Goal: Communication & Community: Answer question/provide support

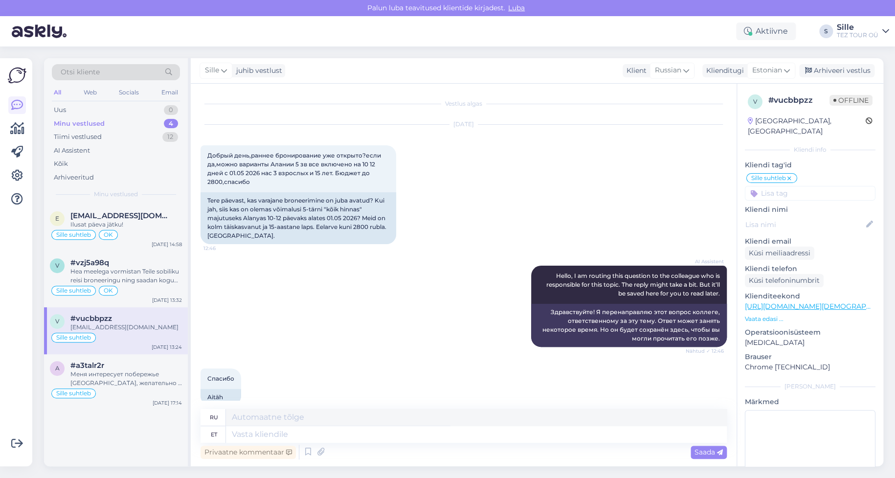
scroll to position [209, 0]
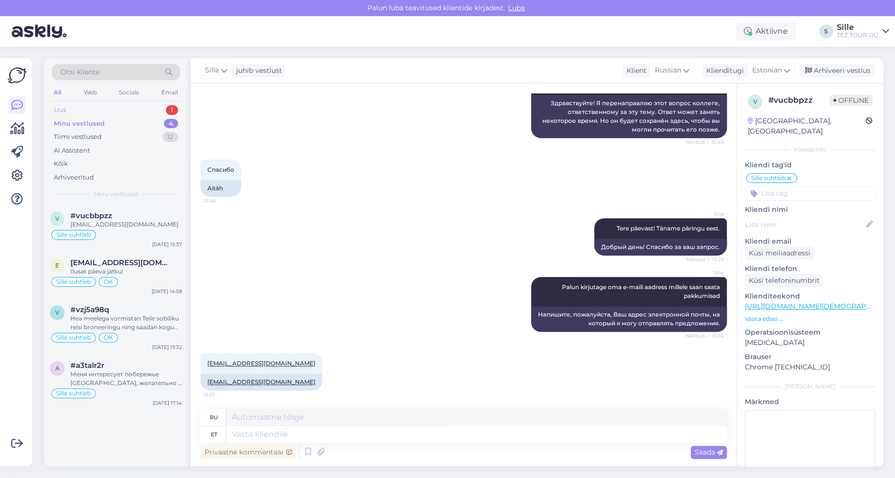
click at [138, 107] on div "Uus 1" at bounding box center [116, 110] width 128 height 14
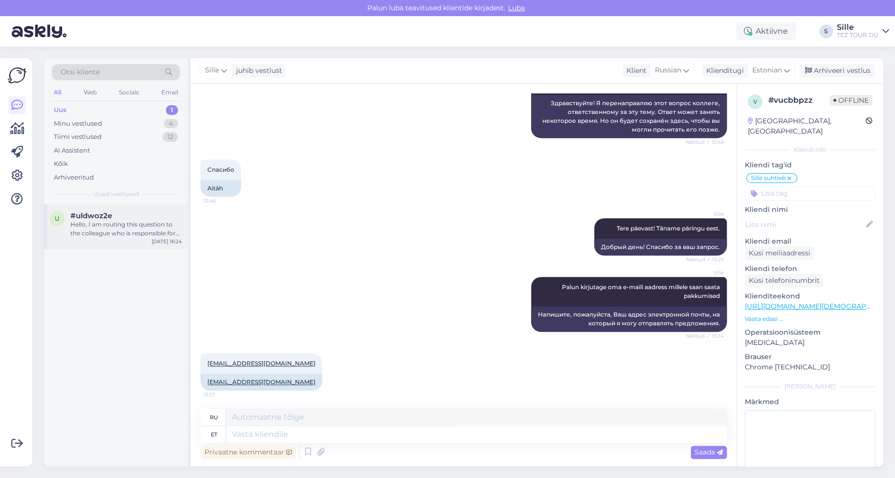
click at [112, 225] on div "Hello, I am routing this question to the colleague who is responsible for this …" at bounding box center [125, 229] width 111 height 18
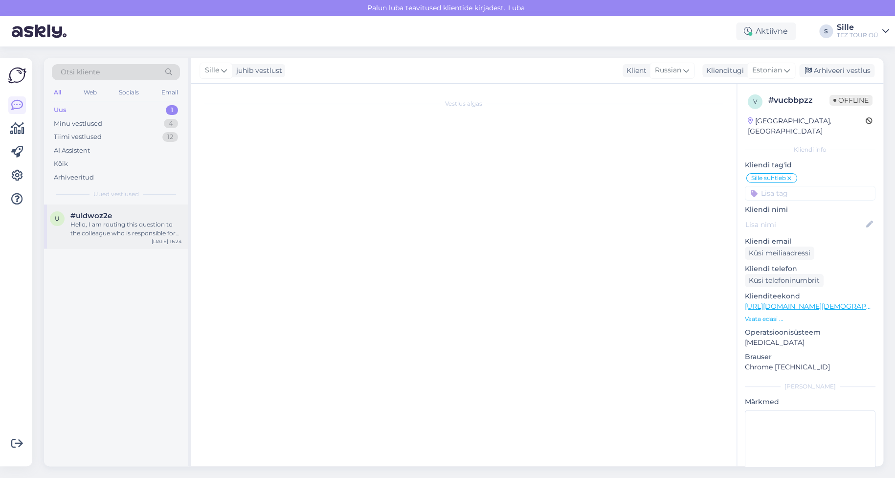
scroll to position [0, 0]
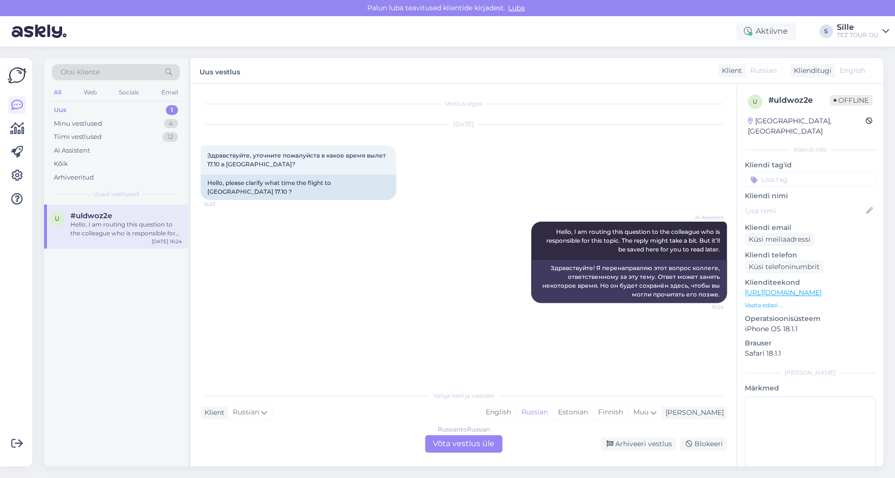
click at [445, 437] on div "Russian to Russian Võta vestlus üle" at bounding box center [463, 444] width 77 height 18
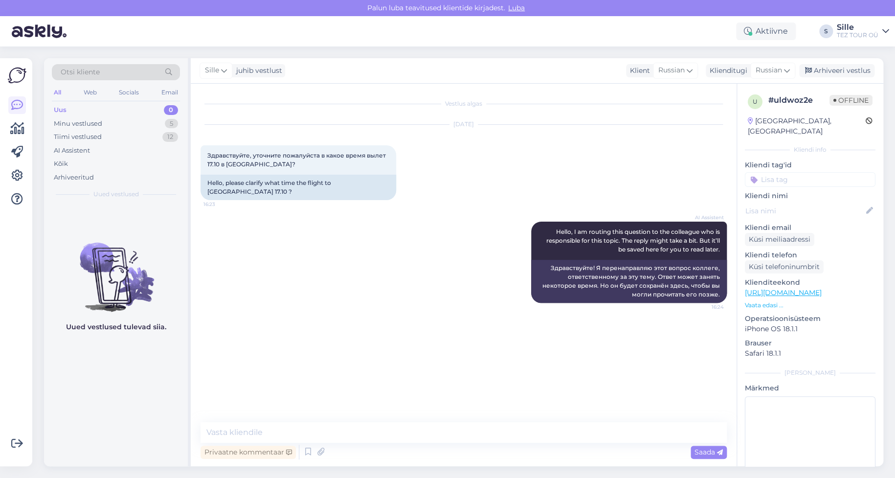
click at [776, 173] on input at bounding box center [810, 179] width 131 height 15
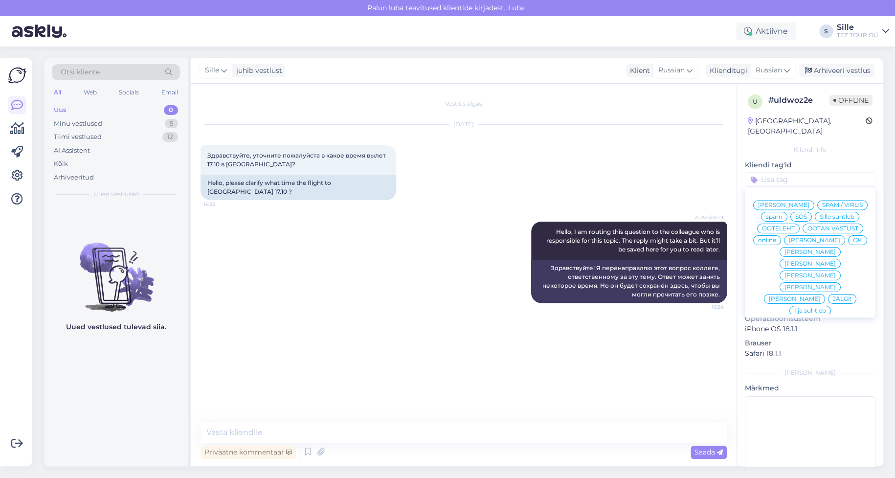
click at [819, 217] on span "Sille suhtleb" at bounding box center [836, 217] width 35 height 6
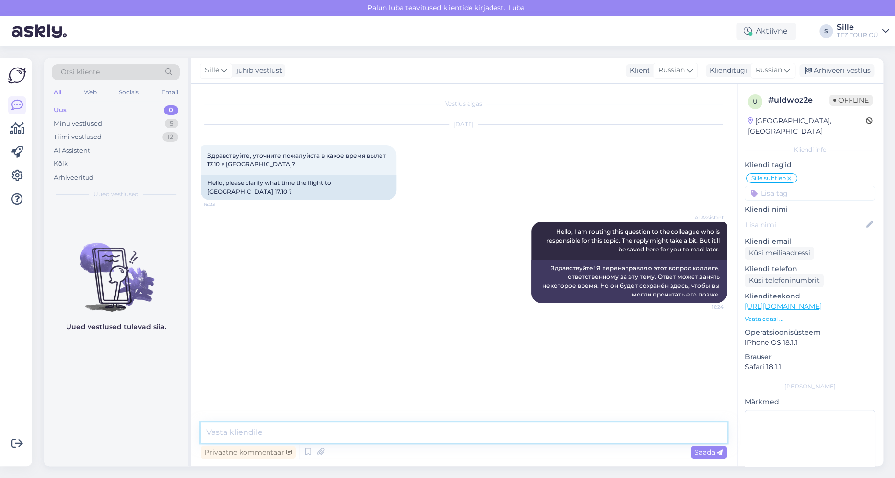
click at [227, 430] on textarea at bounding box center [463, 432] width 526 height 21
click at [697, 450] on span "Saada" at bounding box center [708, 451] width 28 height 9
click at [766, 69] on span "Russian" at bounding box center [768, 70] width 26 height 11
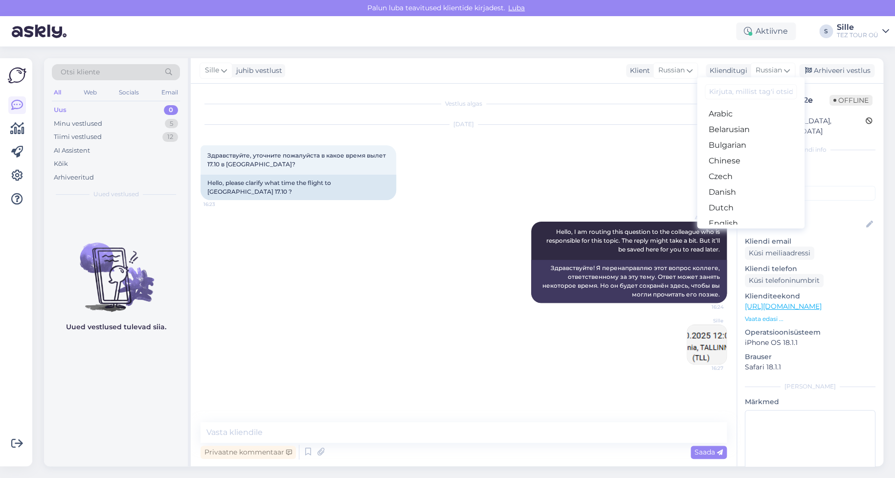
drag, startPoint x: 735, startPoint y: 143, endPoint x: 715, endPoint y: 157, distance: 23.9
click at [735, 231] on link "Estonian" at bounding box center [751, 239] width 108 height 16
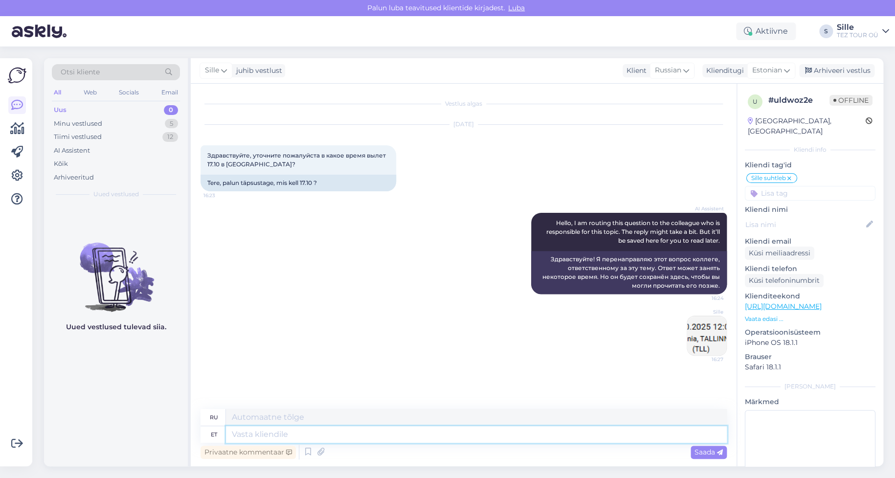
drag, startPoint x: 239, startPoint y: 433, endPoint x: 244, endPoint y: 434, distance: 5.5
click at [243, 434] on textarea at bounding box center [476, 434] width 501 height 17
type textarea "Tere"
type textarea "Привет"
type textarea "Tere päevast"
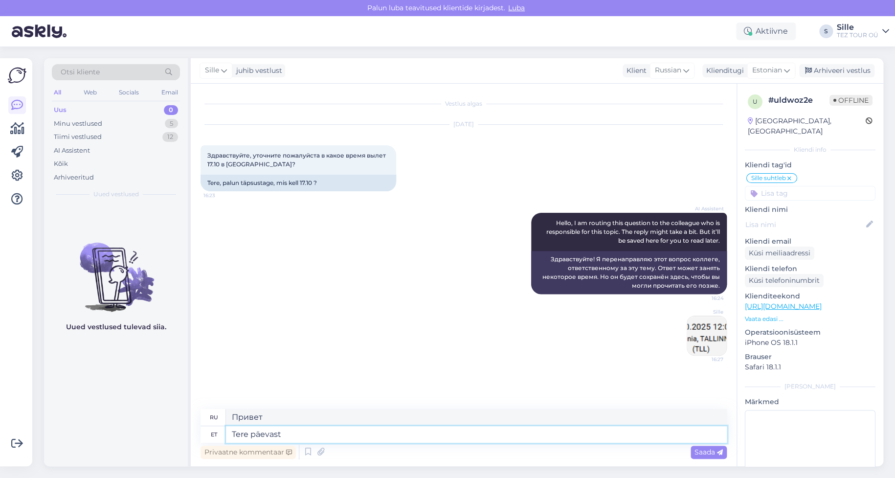
type textarea "Добрый день"
type textarea "Tere päevast!"
type textarea "Добрый день!"
type textarea "Tere päevast! 17.10"
type textarea "Добрый день! 17.10"
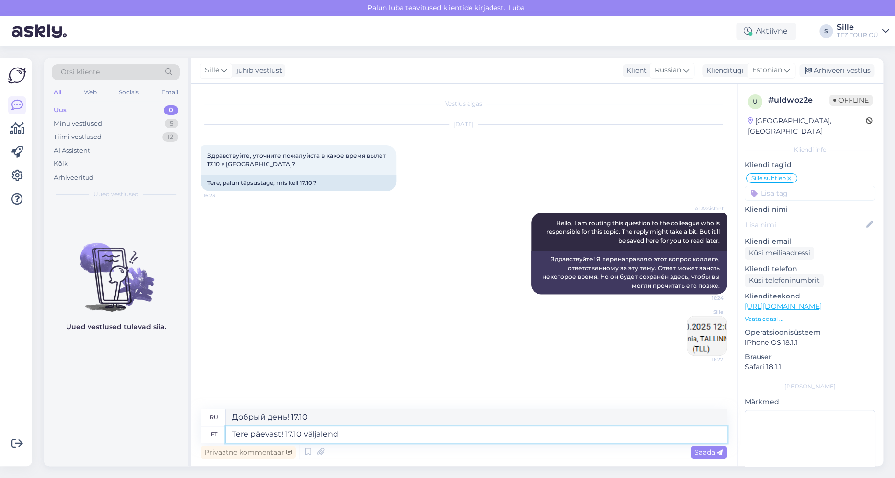
type textarea "Tere päevast! 17.10 väljalend"
type textarea "Добрый день! Отправление 17.10"
type textarea "Tere päevast! 17.10"
type textarea "Добрый день! 17.10"
type textarea "Tere päevast! 17.10 12"
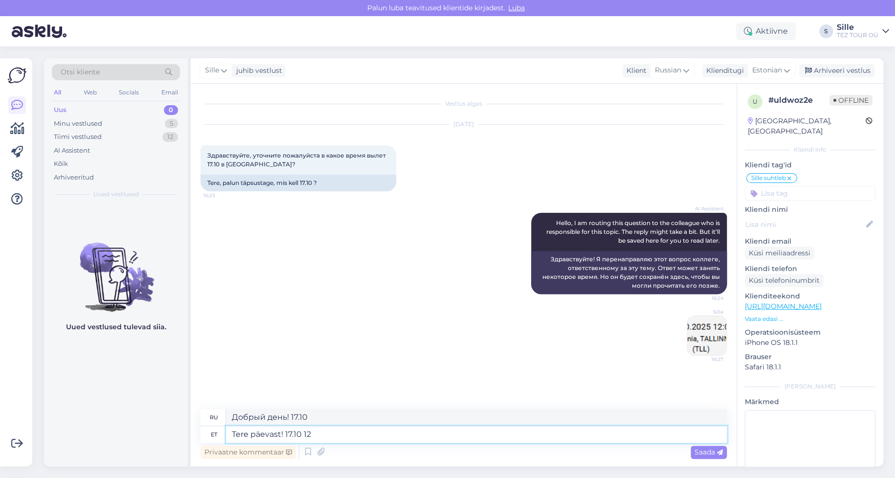
type textarea "Добрый день! 17.10 12"
type textarea "Tere päevast! 17.10 12:05"
type textarea "Добрый день! 17.10 12:05"
type textarea "Tere päevast! 17.10 12:05 T"
type textarea "Добрый день! 17.10 12:05 Вт"
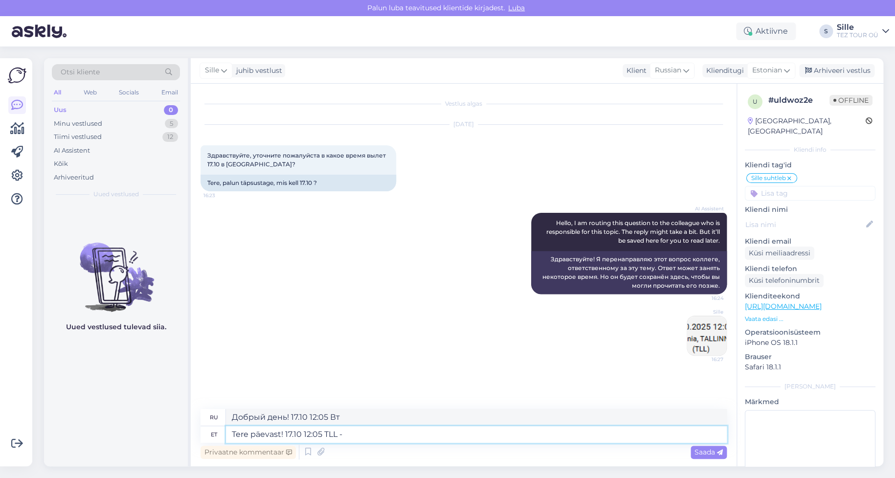
type textarea "Tere päevast! 17.10 12:05 TLL -"
type textarea "Добрый день! 17.10 12:05 TLL -"
type textarea "Tere päevast! 17.10 12:05 TLL - AYT"
type textarea "Добрый день! 17.10 12:05 TLL - AYT"
type textarea "Tere päevast! 17.10 12:05 TLL - AYT"
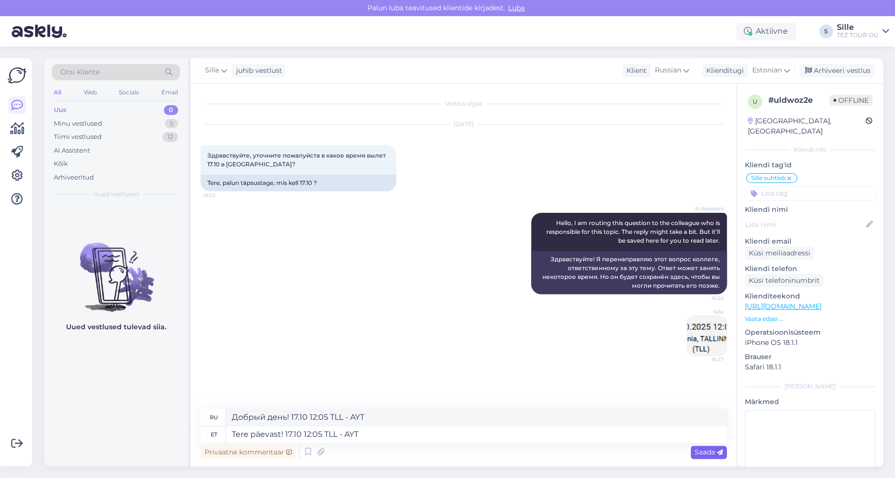
click at [707, 447] on span "Saada" at bounding box center [708, 451] width 28 height 9
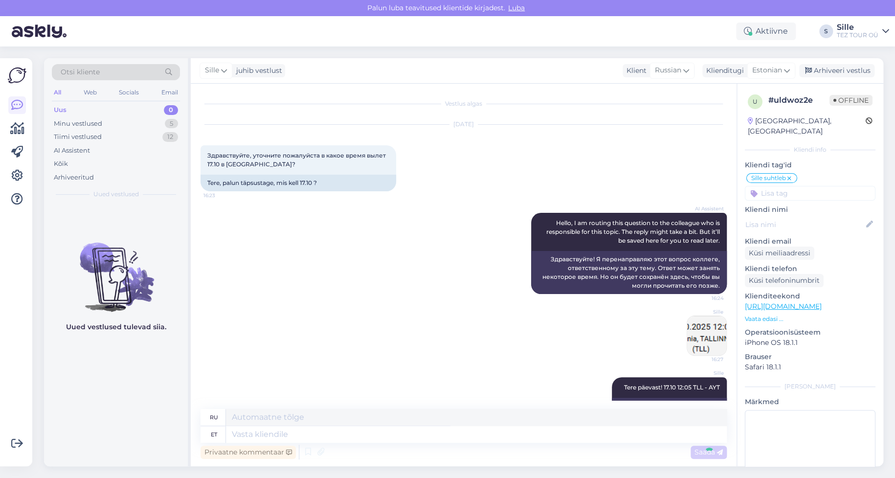
scroll to position [24, 0]
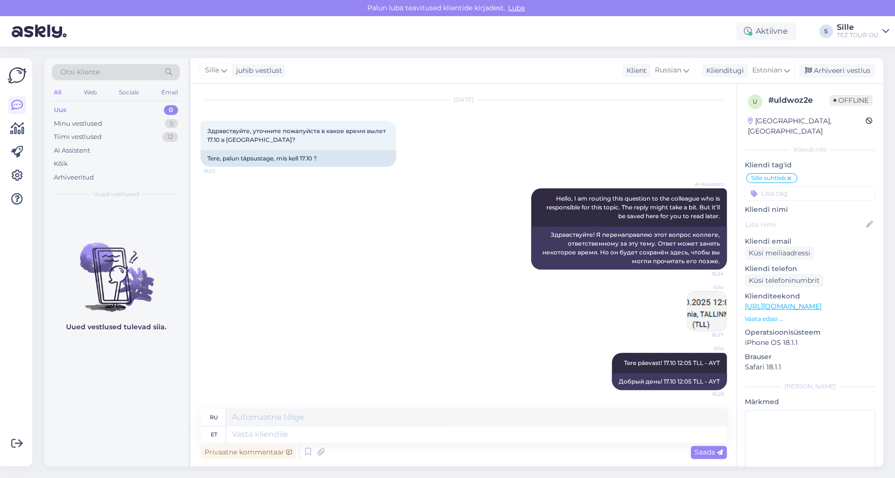
click at [780, 186] on input at bounding box center [810, 193] width 131 height 15
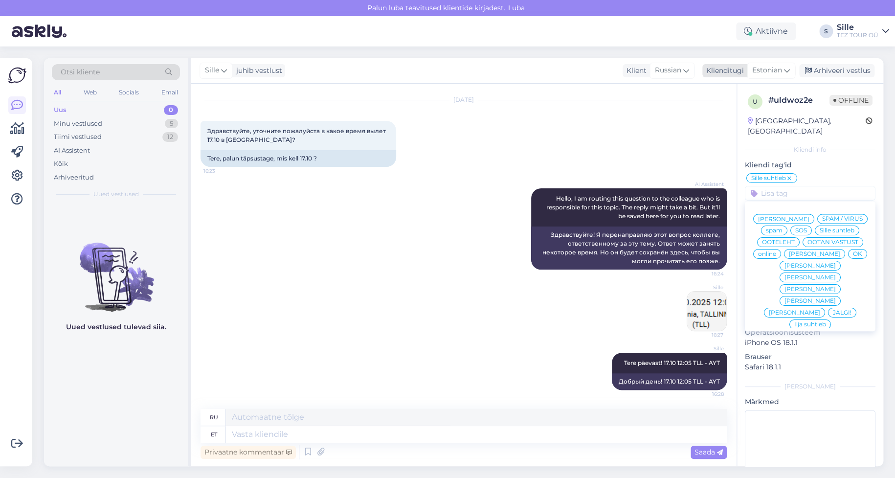
drag, startPoint x: 831, startPoint y: 67, endPoint x: 830, endPoint y: 74, distance: 6.9
click at [830, 71] on div "Arhiveeri vestlus" at bounding box center [836, 70] width 75 height 13
